Goal: Download file/media

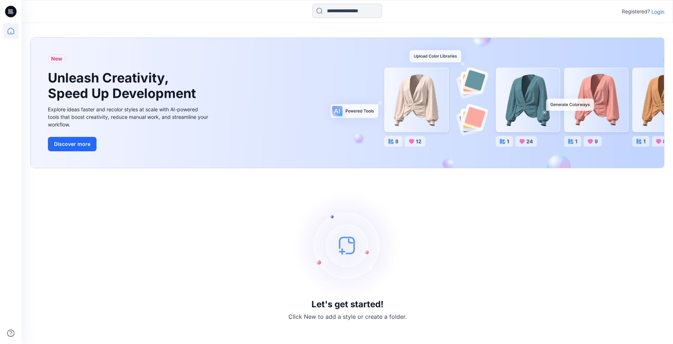
click at [657, 14] on p "Login" at bounding box center [657, 12] width 13 height 8
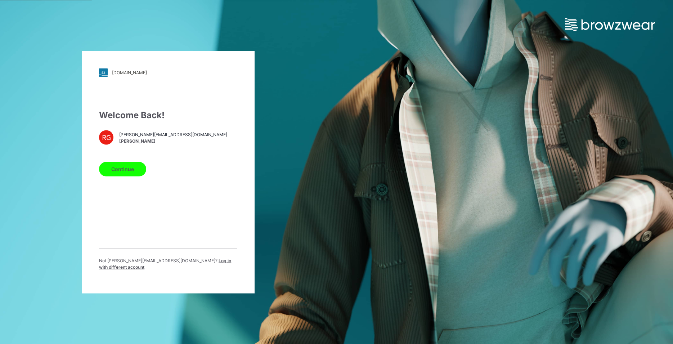
click at [126, 175] on button "Continue" at bounding box center [122, 169] width 47 height 14
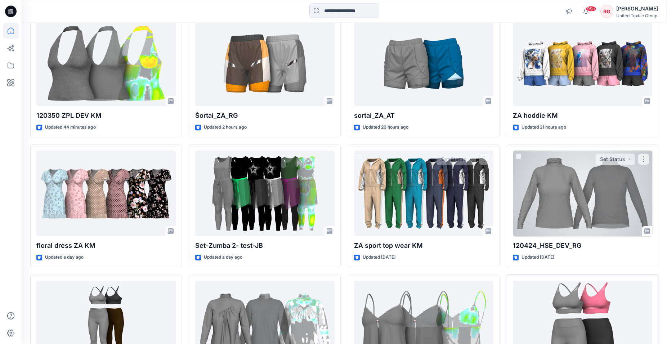
scroll to position [110, 0]
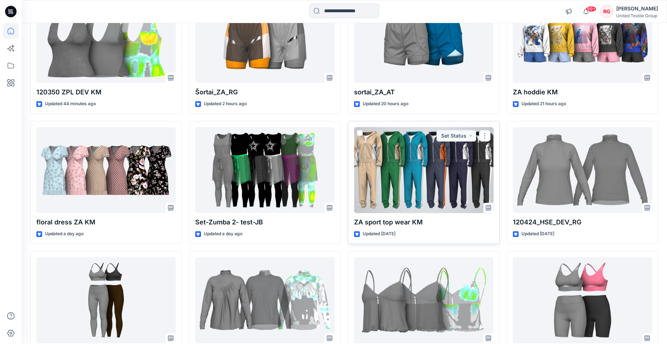
click at [430, 157] on div at bounding box center [423, 170] width 139 height 86
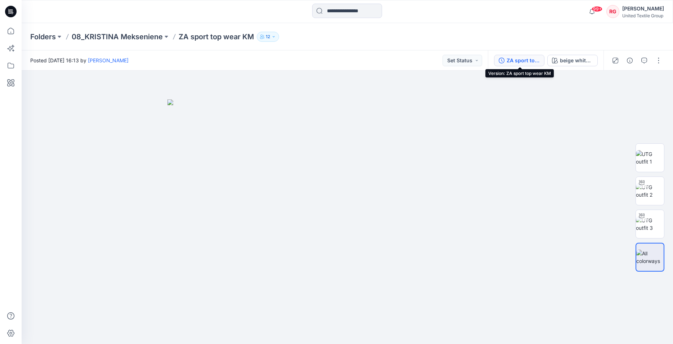
click at [518, 61] on div "ZA sport top wear KM" at bounding box center [522, 61] width 33 height 8
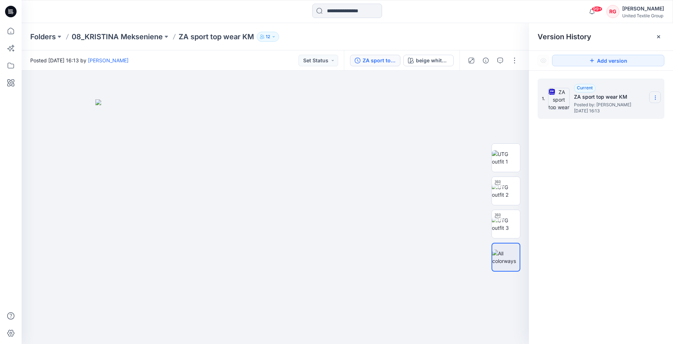
click at [657, 99] on icon at bounding box center [655, 98] width 6 height 6
click at [638, 113] on span "Download Source BW File" at bounding box center [619, 111] width 60 height 9
